Goal: Task Accomplishment & Management: Complete application form

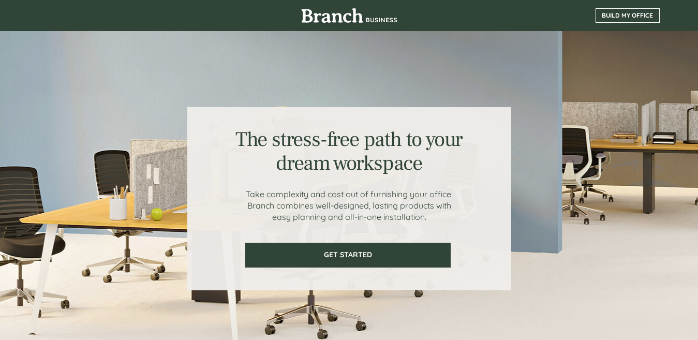
click at [613, 16] on span "BUILD MY OFFICE" at bounding box center [627, 15] width 63 height 7
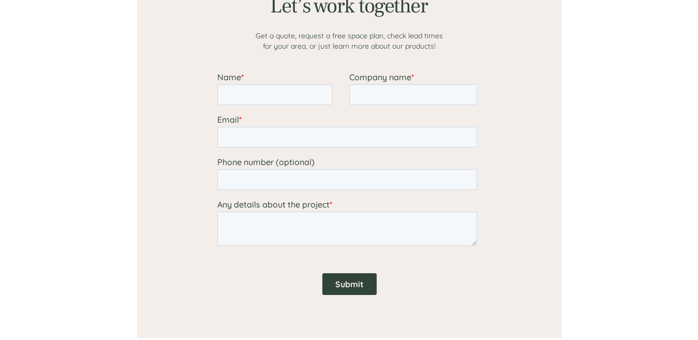
scroll to position [878, 0]
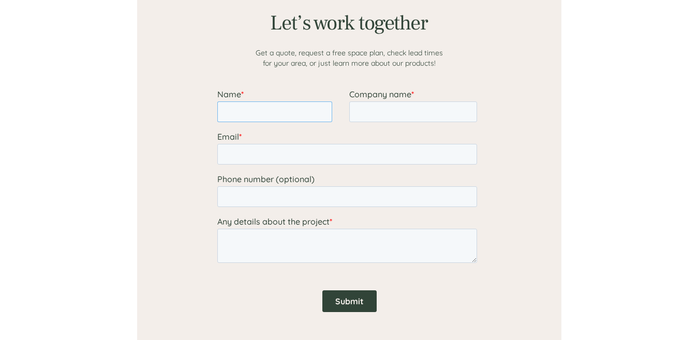
click at [241, 110] on input "Name *" at bounding box center [274, 111] width 115 height 21
type input "[PERSON_NAME]"
type input "[EMAIL_ADDRESS][DOMAIN_NAME]"
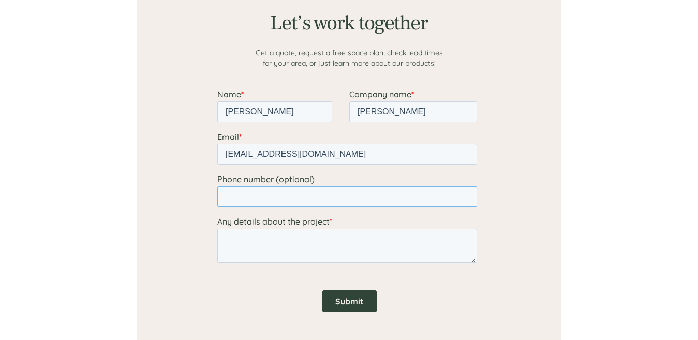
type input "6472952037"
click at [229, 237] on textarea "Any details about the project *" at bounding box center [347, 246] width 260 height 34
paste textarea "Sales Dept. Do your customers ask about providing leasing to help them purchase…"
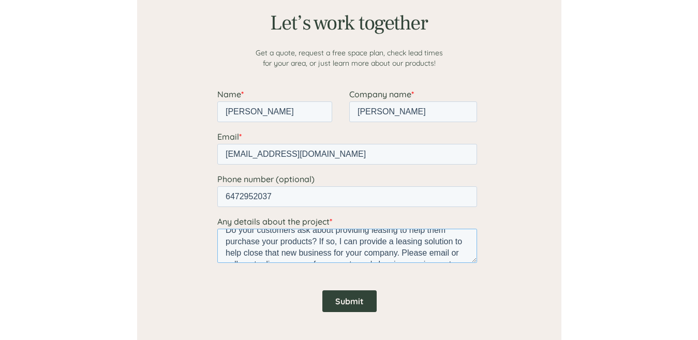
scroll to position [15, 0]
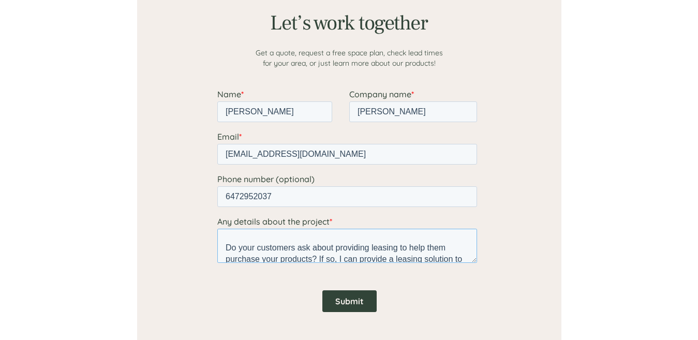
type textarea "Sales Dept. Do your customers ask about providing leasing to help them purchase…"
click at [361, 300] on input "Submit" at bounding box center [349, 301] width 54 height 22
